Goal: Task Accomplishment & Management: Use online tool/utility

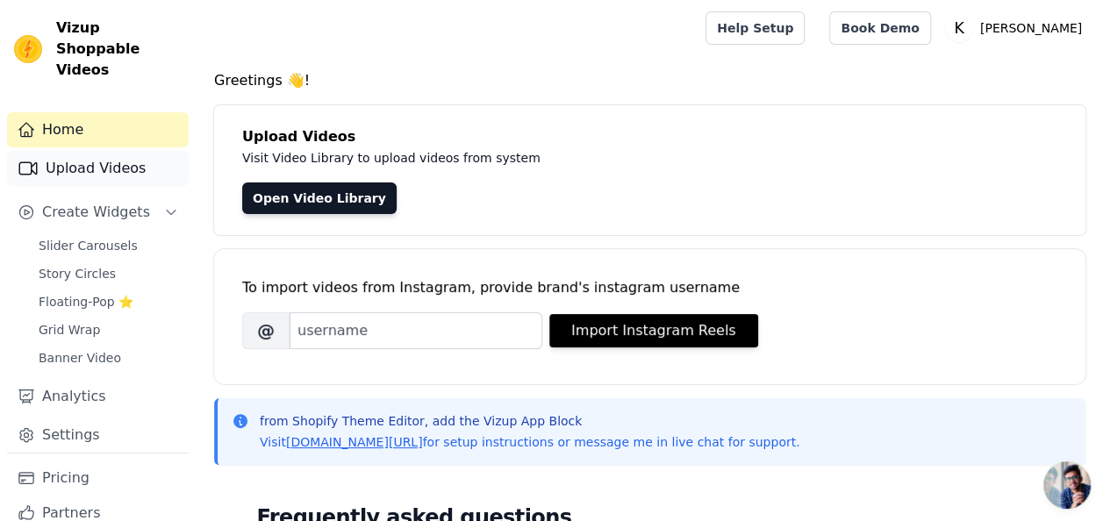
click at [129, 151] on link "Upload Videos" at bounding box center [98, 168] width 182 height 35
click at [71, 153] on link "Upload Videos" at bounding box center [98, 168] width 182 height 35
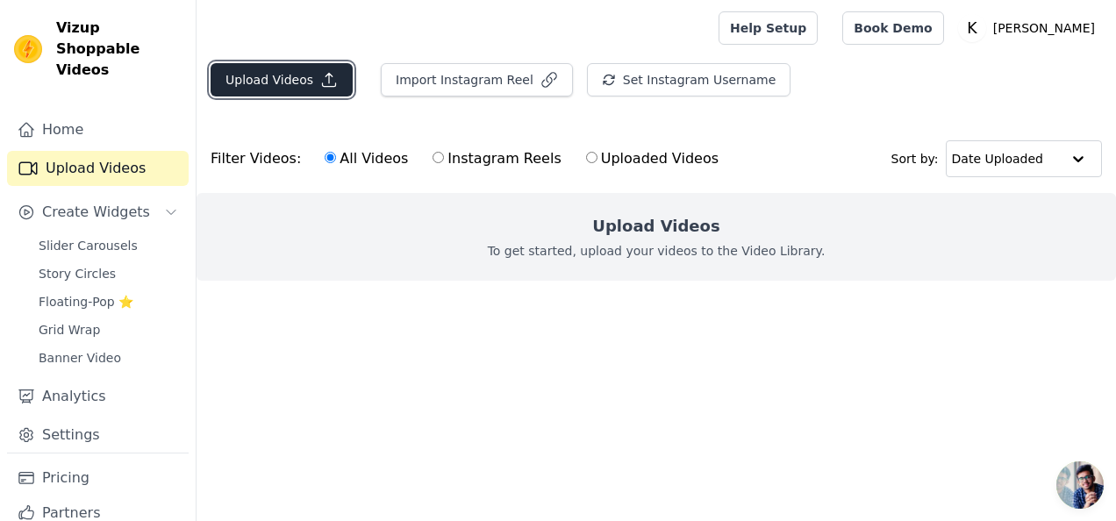
click at [298, 84] on button "Upload Videos" at bounding box center [282, 79] width 142 height 33
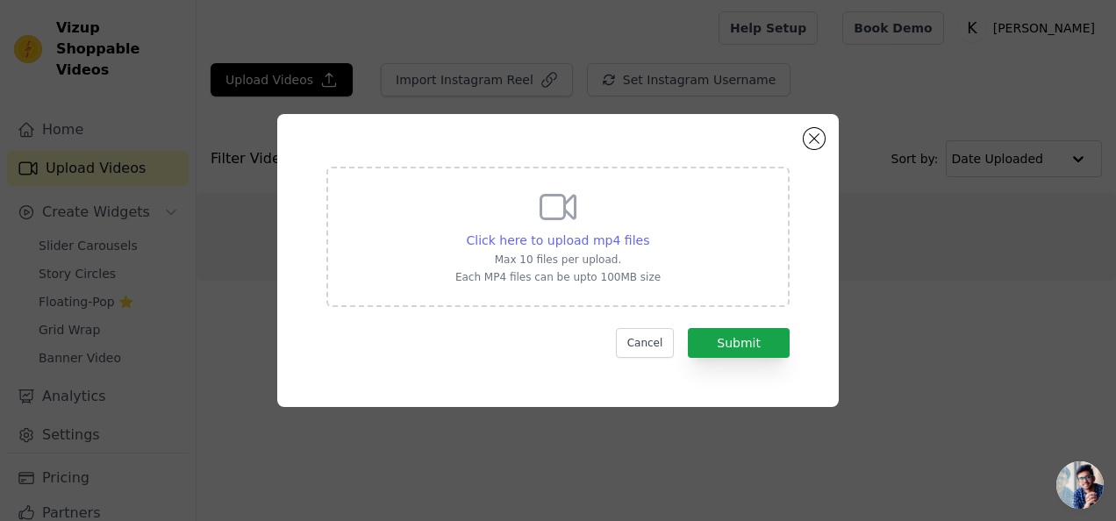
click at [588, 237] on span "Click here to upload mp4 files" at bounding box center [558, 240] width 183 height 14
click at [648, 232] on input "Click here to upload mp4 files Max 10 files per upload. Each MP4 files can be u…" at bounding box center [648, 231] width 1 height 1
click at [817, 135] on button "Close modal" at bounding box center [814, 138] width 21 height 21
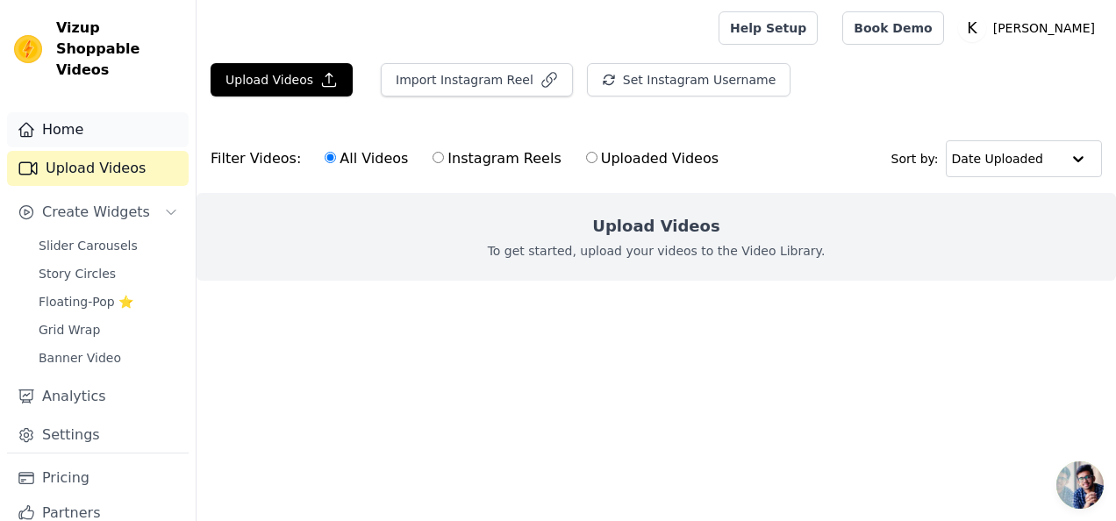
click at [81, 112] on link "Home" at bounding box center [98, 129] width 182 height 35
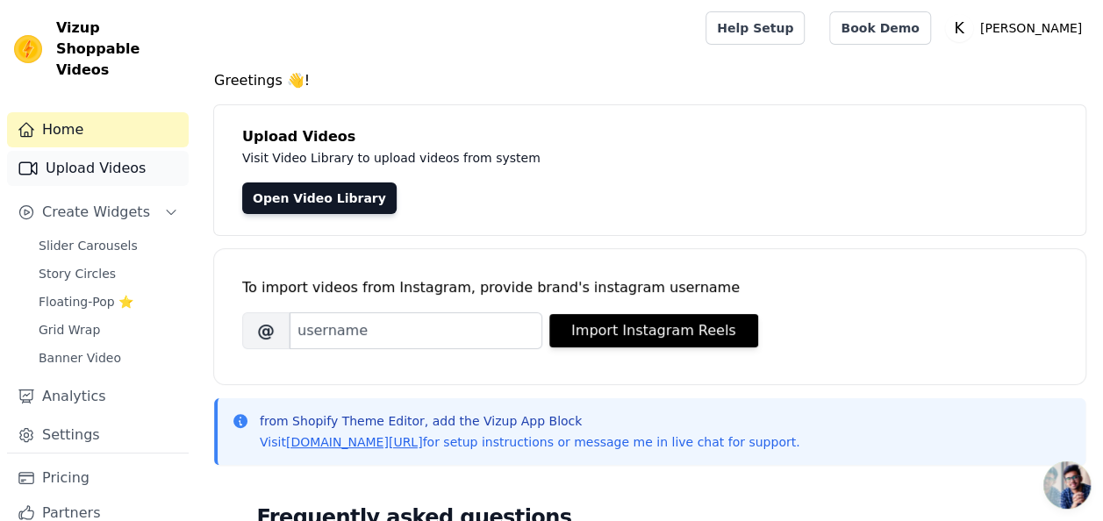
click at [83, 154] on link "Upload Videos" at bounding box center [98, 168] width 182 height 35
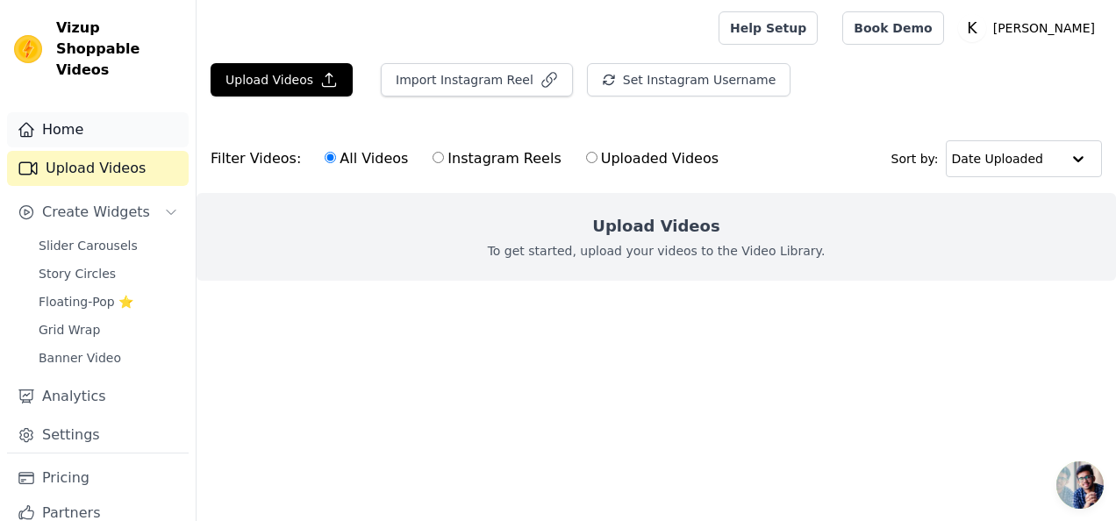
click at [77, 112] on link "Home" at bounding box center [98, 129] width 182 height 35
